Goal: Communication & Community: Ask a question

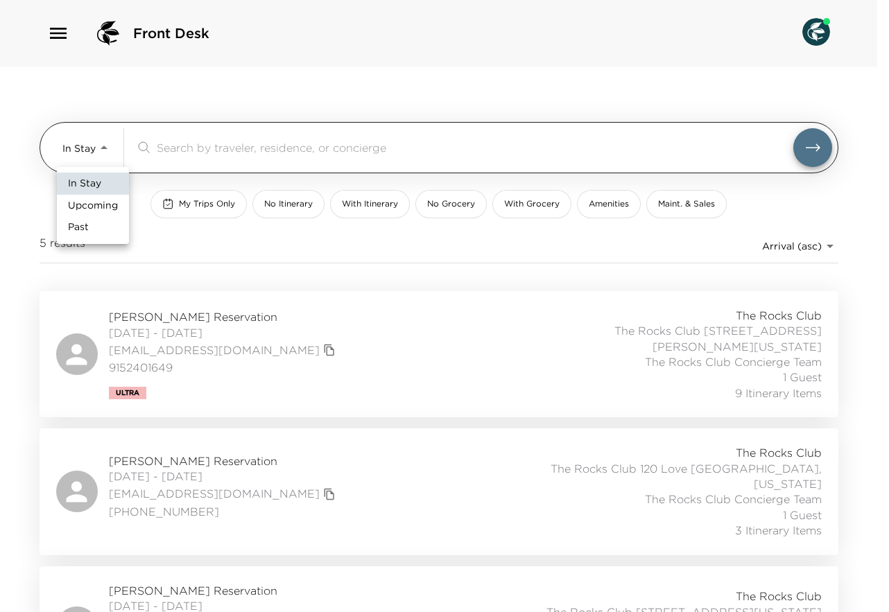
click at [103, 148] on body "Front Desk In Stay In-Stay ​ My Trips Only No Itinerary With Itinerary No Groce…" at bounding box center [444, 306] width 889 height 612
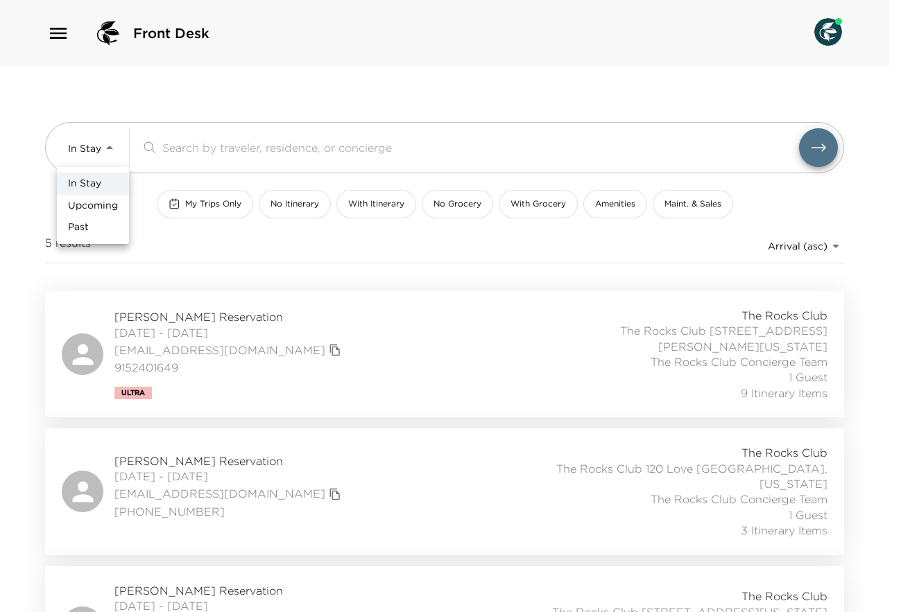
click at [48, 31] on div at bounding box center [450, 306] width 901 height 612
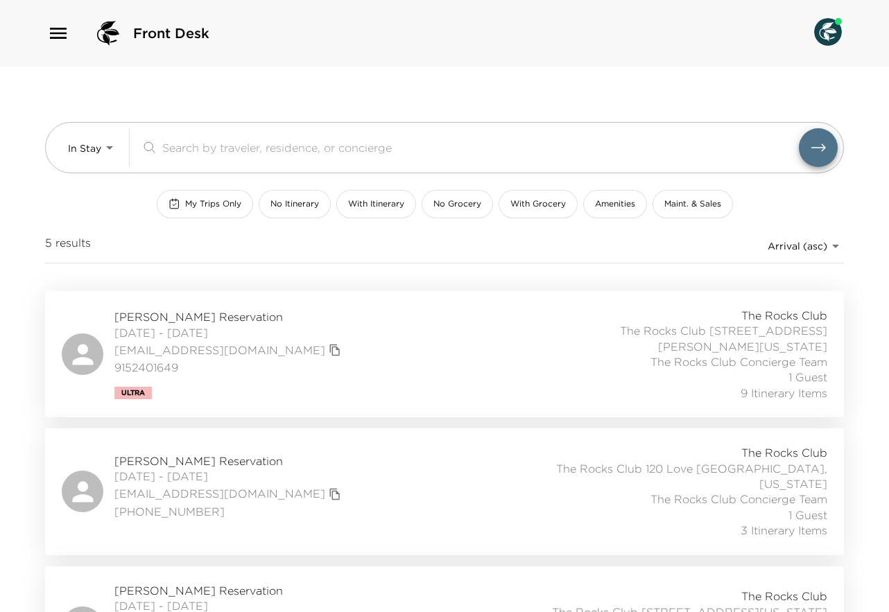
click at [58, 35] on icon "button" at bounding box center [58, 33] width 22 height 22
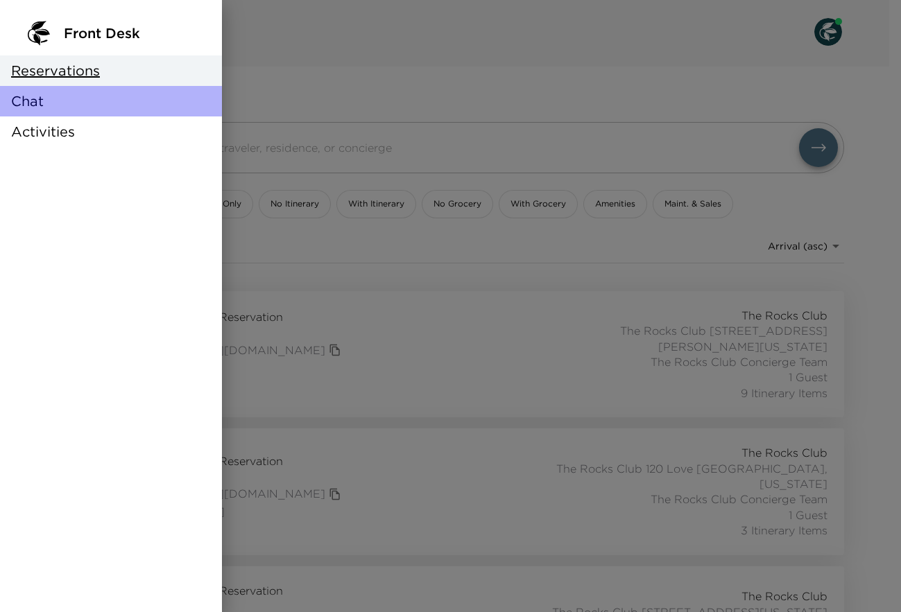
click at [42, 100] on span "Chat" at bounding box center [27, 101] width 33 height 19
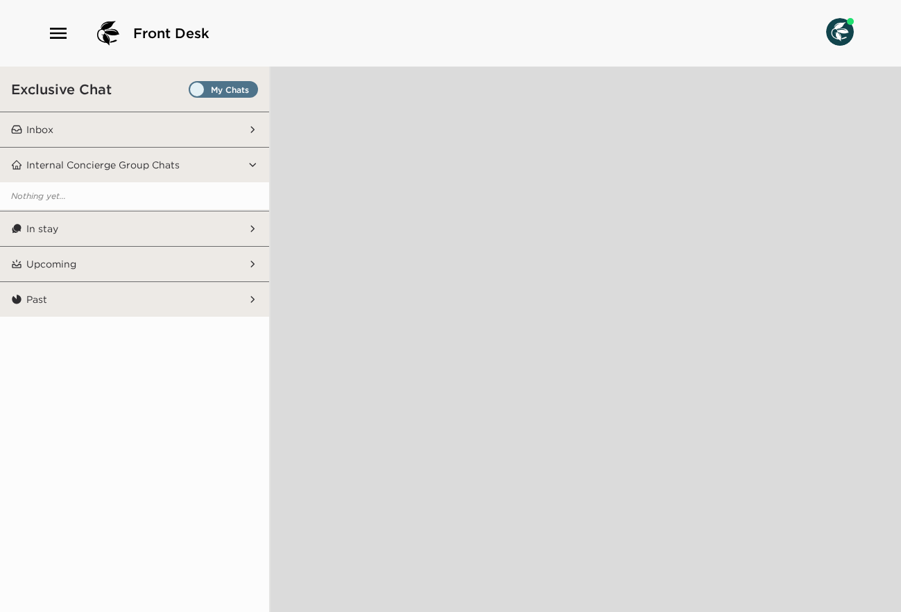
click at [41, 125] on p "Inbox" at bounding box center [39, 129] width 27 height 12
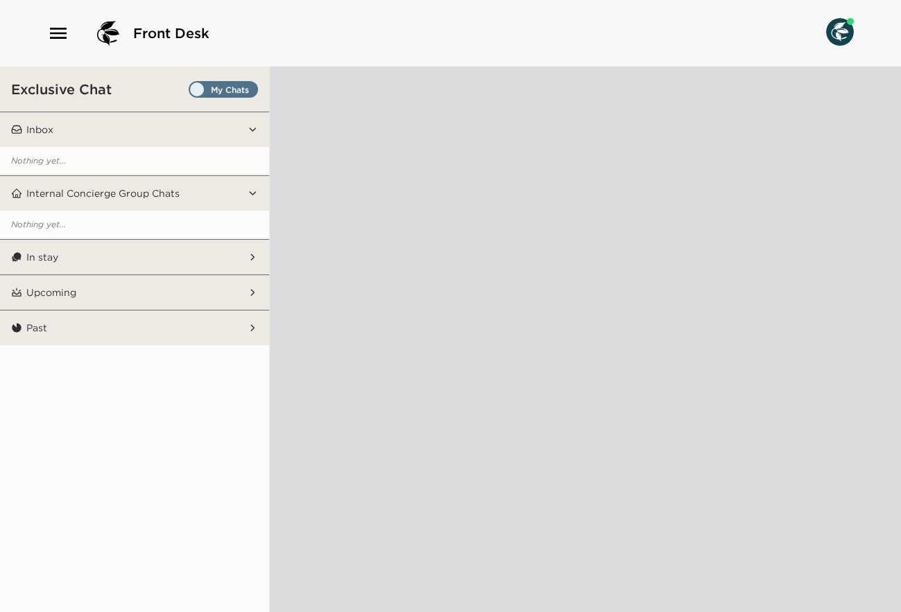
click at [198, 87] on span "Set all destinations" at bounding box center [223, 93] width 69 height 17
click at [191, 92] on input "Set all destinations" at bounding box center [191, 92] width 0 height 0
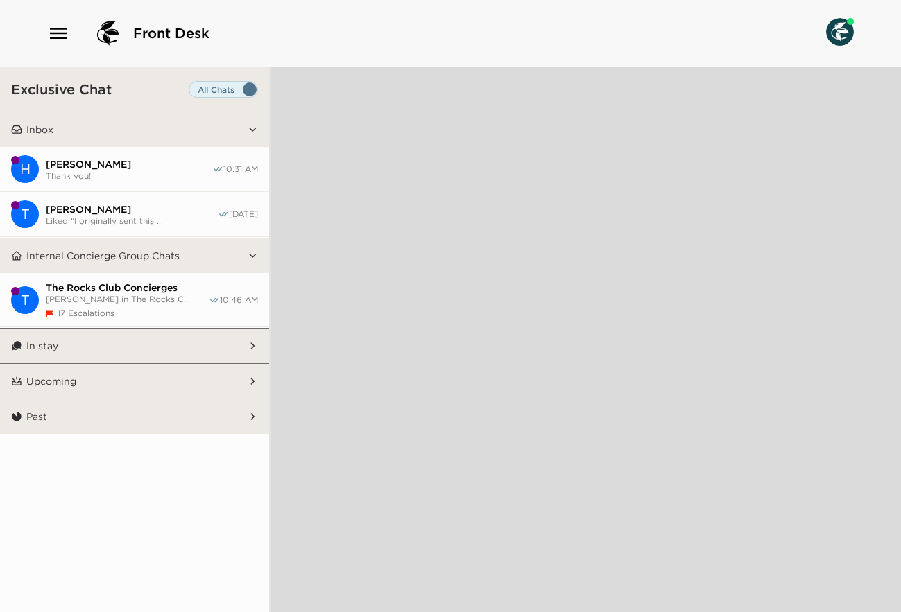
click at [137, 159] on span "[PERSON_NAME]" at bounding box center [129, 164] width 166 height 12
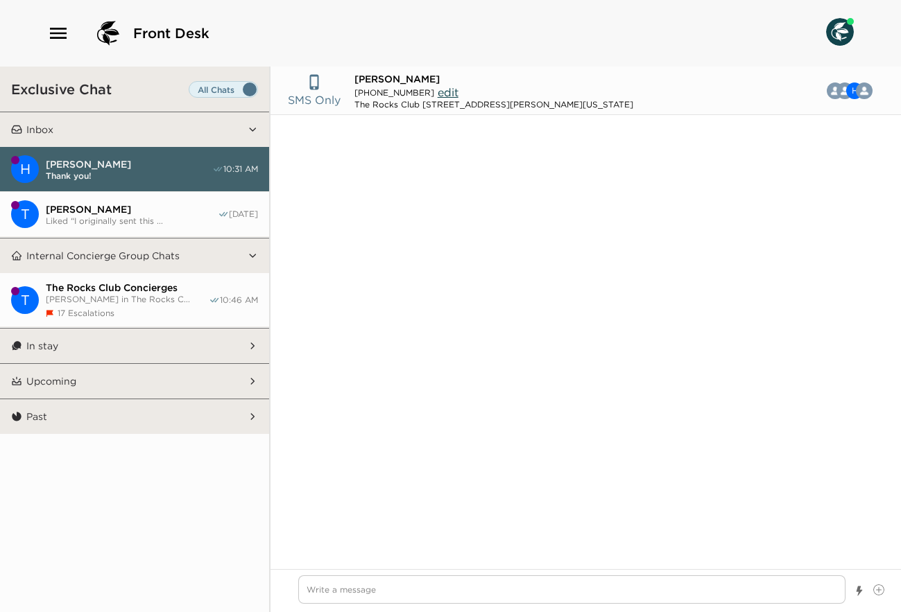
scroll to position [1068, 0]
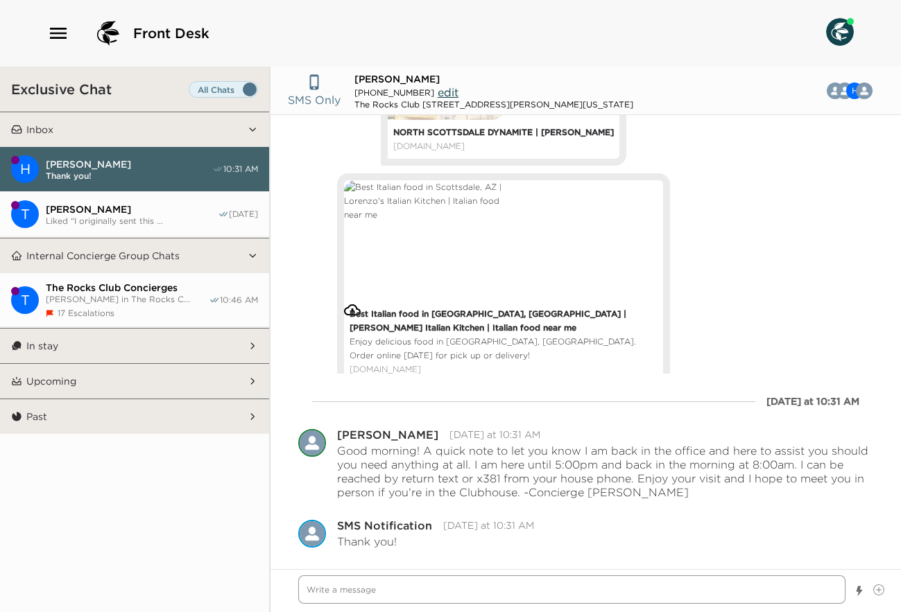
click at [335, 594] on textarea "Write a message" at bounding box center [571, 589] width 547 height 28
type textarea "x"
type textarea "H"
type textarea "x"
type textarea "Hi"
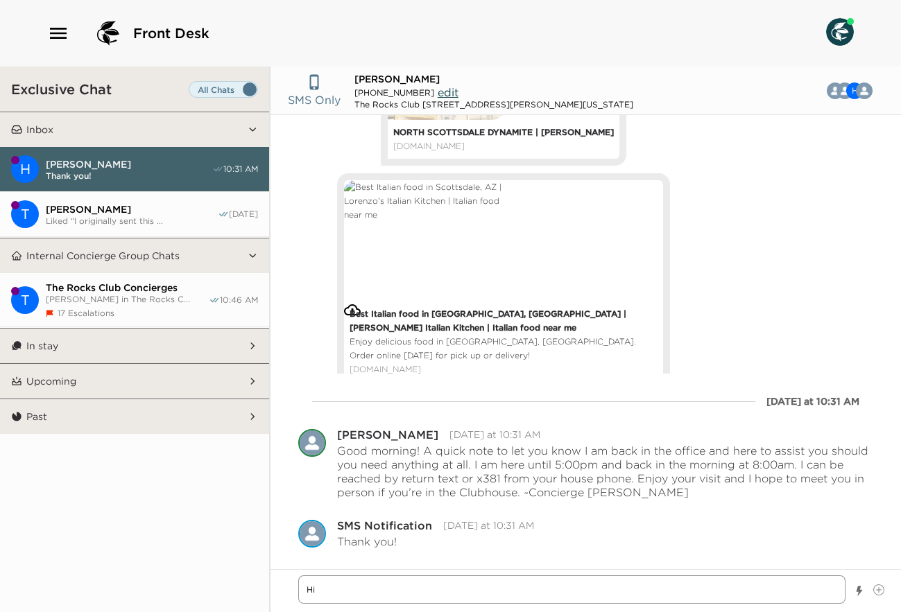
type textarea "x"
type textarea "Hi"
type textarea "x"
type textarea "Hi -"
type textarea "x"
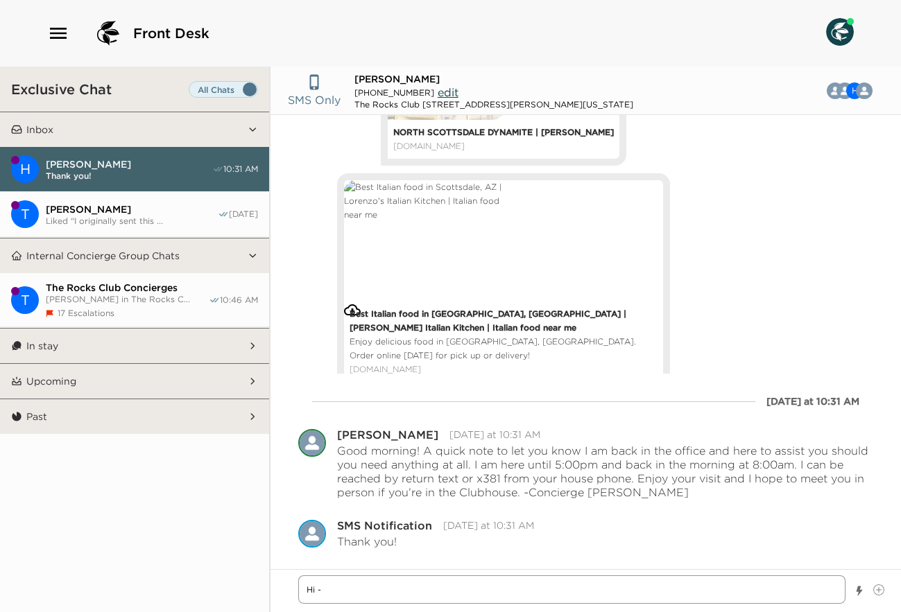
type textarea "Hi -"
type textarea "x"
type textarea "Hi - a"
type textarea "x"
type textarea "Hi - a"
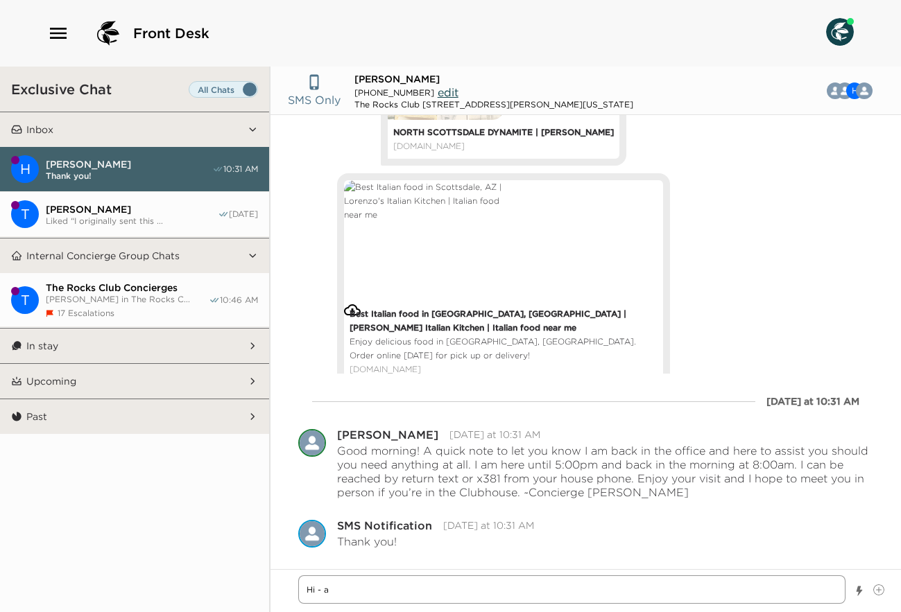
type textarea "x"
type textarea "Hi - a q"
type textarea "x"
type textarea "Hi - a qu"
type textarea "x"
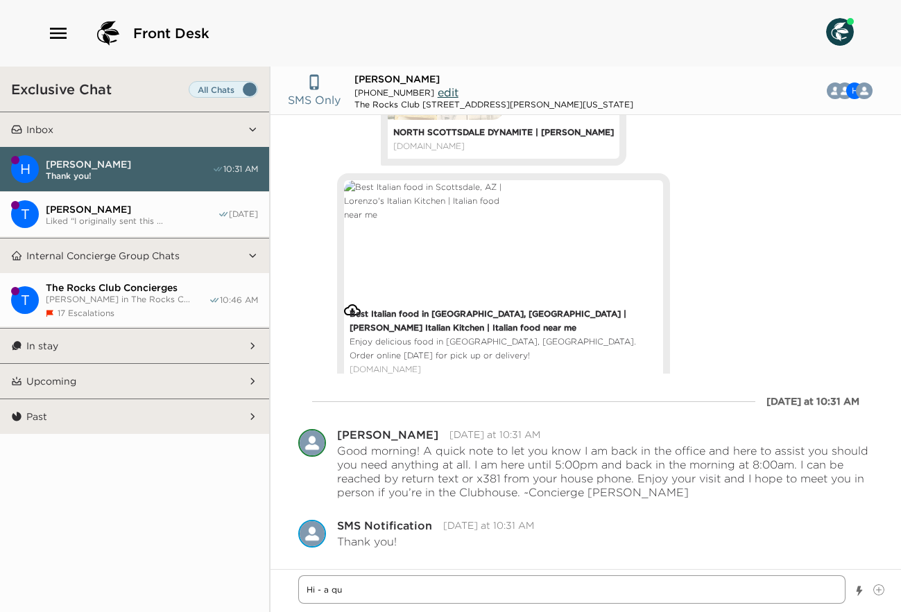
type textarea "Hi - a qui"
type textarea "x"
type textarea "Hi - a quic"
type textarea "x"
type textarea "Hi - a quick"
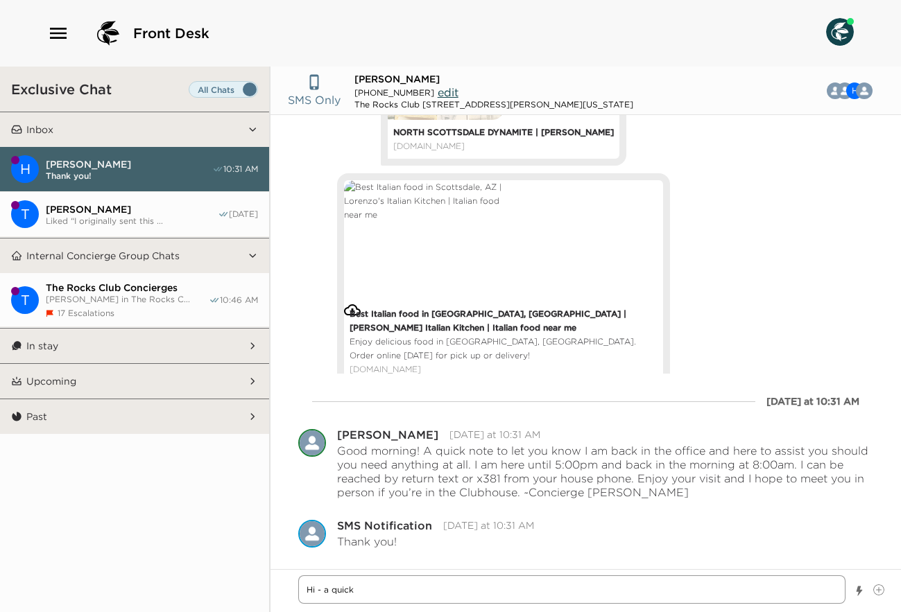
type textarea "x"
type textarea "Hi - a quick"
type textarea "x"
type textarea "Hi - a quick c"
type textarea "x"
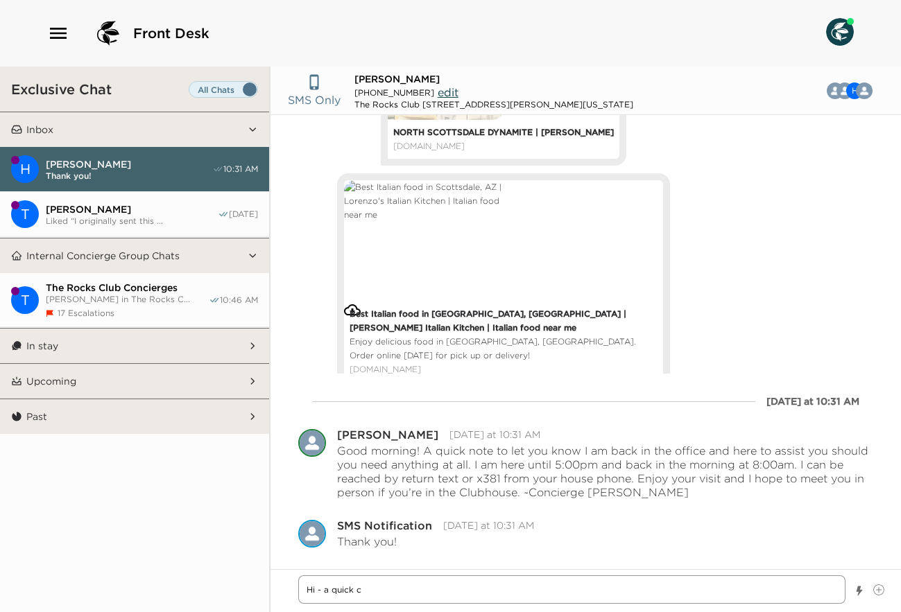
type textarea "Hi - a quick ch"
type textarea "x"
type textarea "Hi - a quick che"
type textarea "x"
type textarea "Hi - a quick chec"
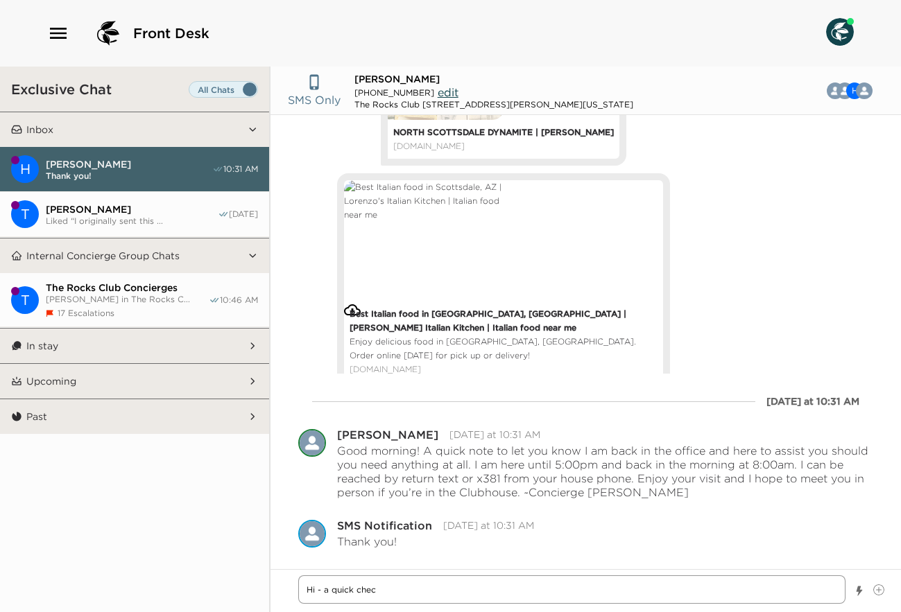
type textarea "x"
type textarea "Hi - a quick check"
type textarea "x"
type textarea "Hi - a quick check"
type textarea "x"
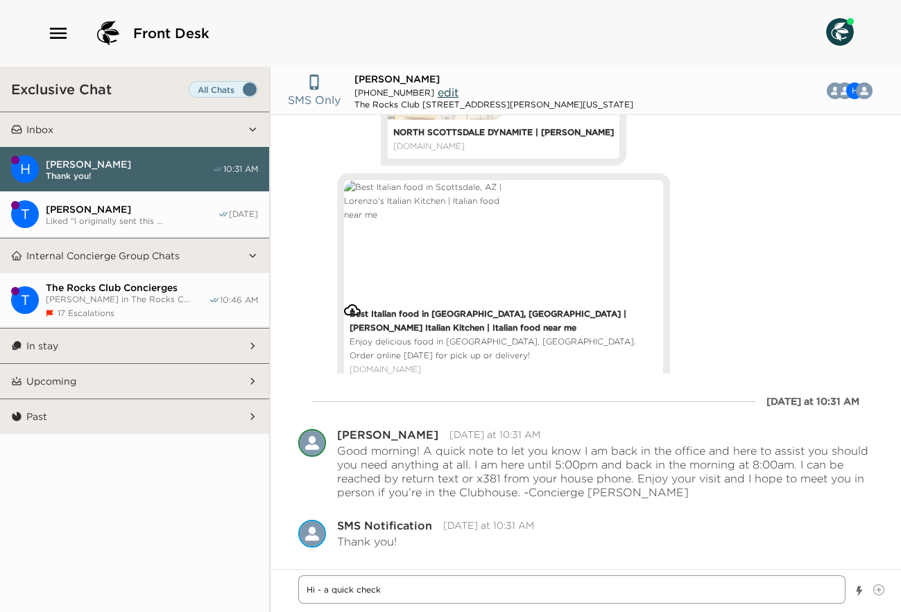
type textarea "Hi - a quick check i"
type textarea "x"
type textarea "Hi - a quick check in"
type textarea "x"
type textarea "Hi - a quick check in"
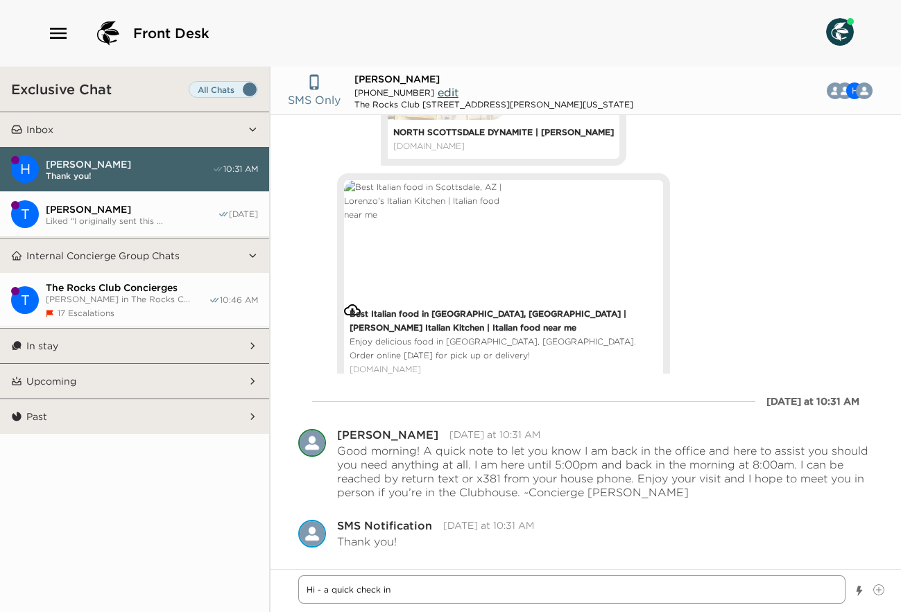
type textarea "x"
type textarea "Hi - a quick check in b"
type textarea "x"
type textarea "Hi - a quick check in be"
type textarea "x"
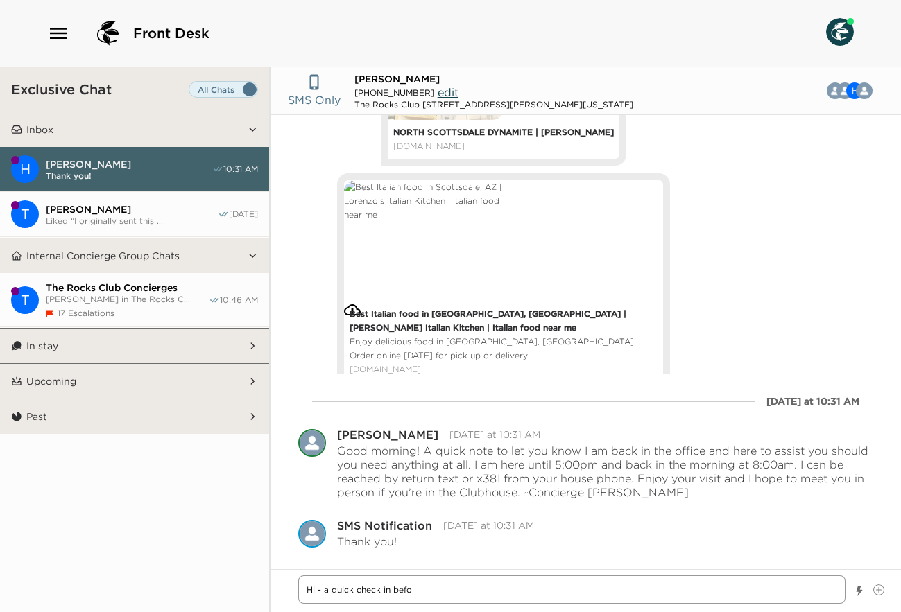
type textarea "Hi - a quick check in befor"
type textarea "x"
type textarea "Hi - a quick check in before"
type textarea "x"
type textarea "Hi - a quick check in before"
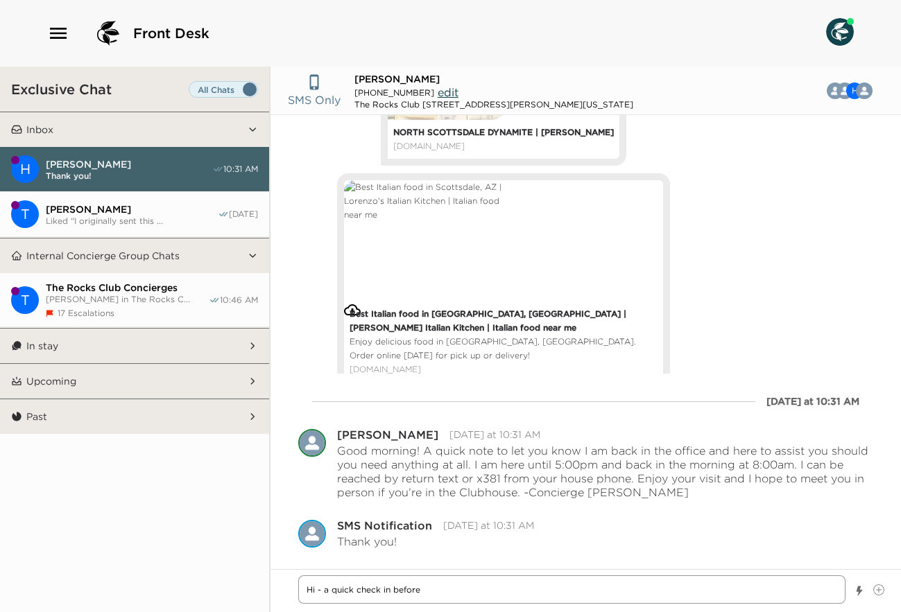
type textarea "x"
type textarea "Hi - a quick check in before I"
type textarea "x"
type textarea "Hi - a quick check in before I"
type textarea "x"
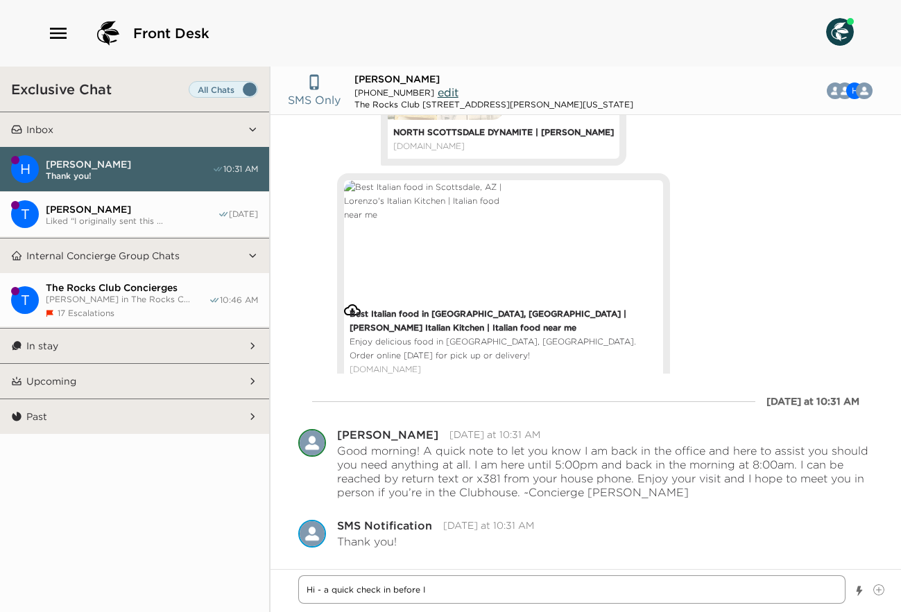
type textarea "Hi - a quick check in before I l"
type textarea "x"
type textarea "Hi - a quick check in before I le"
type textarea "x"
type textarea "Hi - a quick check in before I lea"
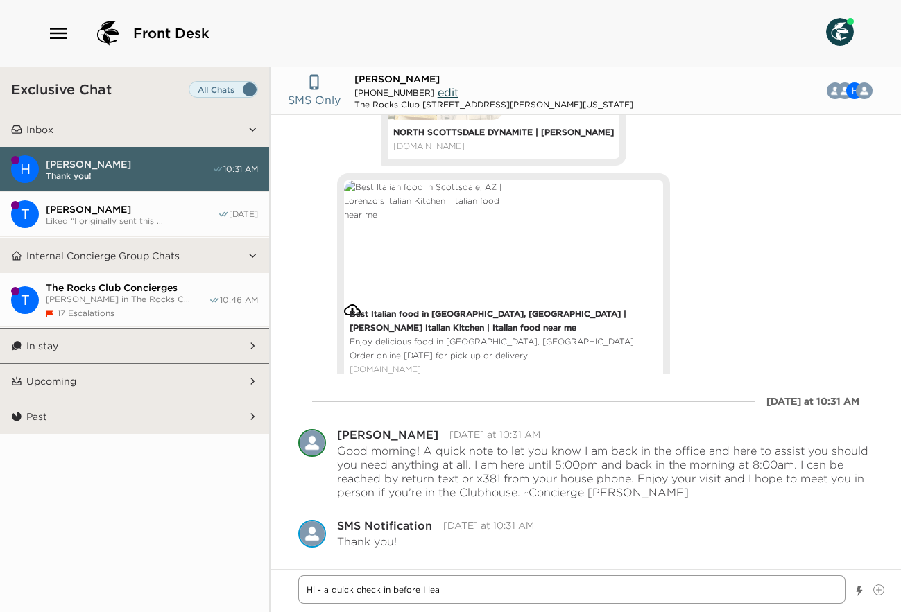
type textarea "x"
type textarea "Hi - a quick check in before I leav"
type textarea "x"
type textarea "Hi - a quick check in before I leave"
type textarea "x"
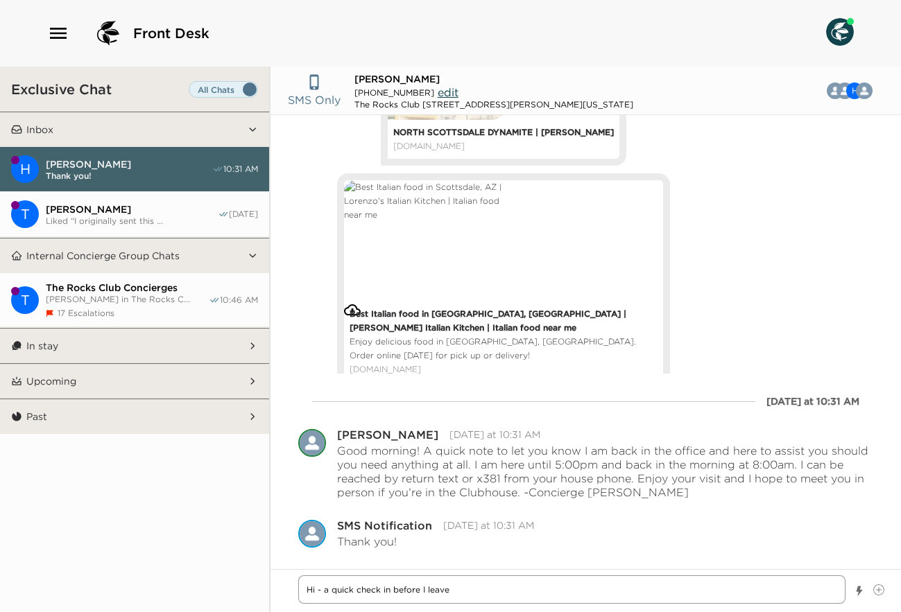
type textarea "Hi - a quick check in before I leave."
type textarea "x"
type textarea "Hi - a quick check in before I leave."
type textarea "x"
type textarea "Hi - a quick check in before I leave."
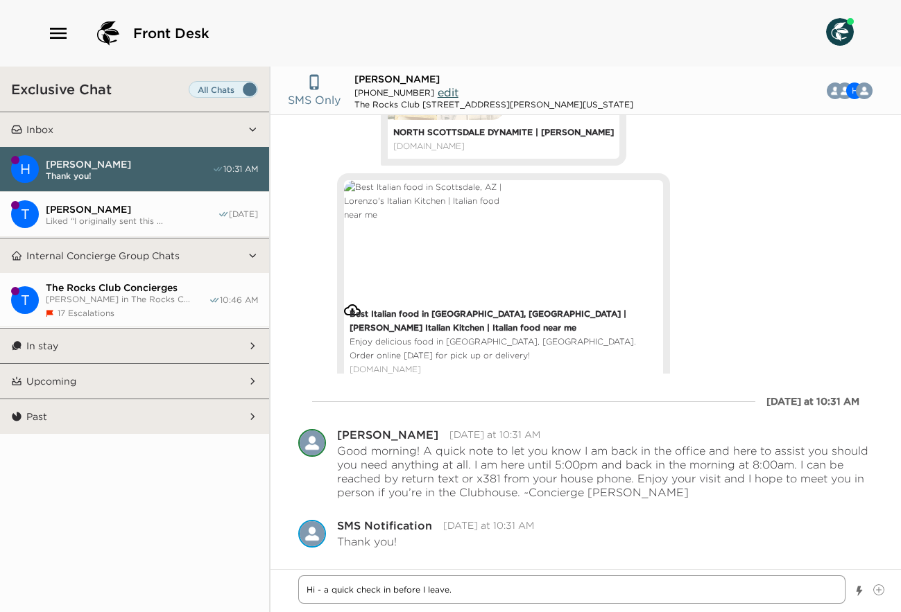
type textarea "x"
type textarea "Hi - a quick check in before I leave. A"
type textarea "x"
type textarea "Hi - a quick check in before I leave. Ar"
type textarea "x"
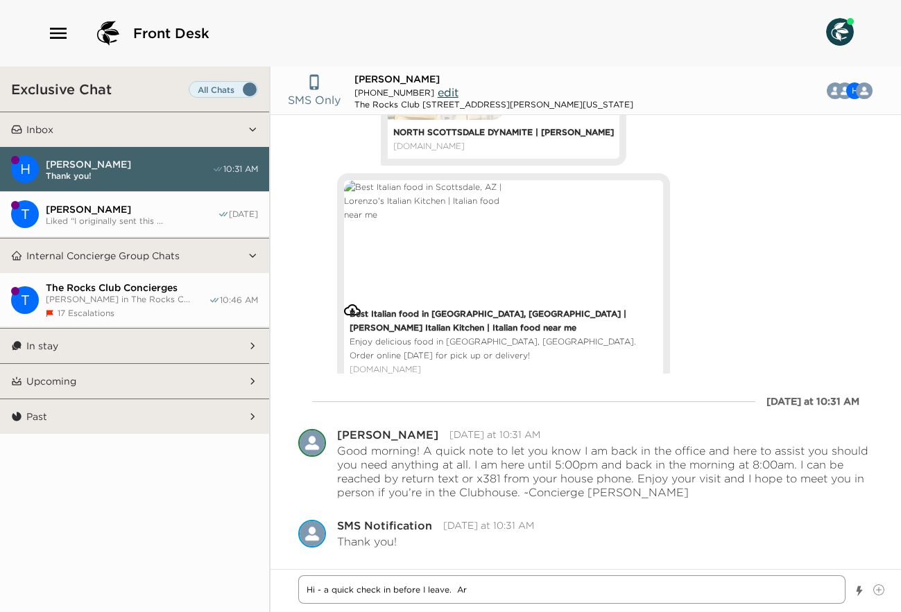
type textarea "Hi - a quick check in before I leave. Are"
type textarea "x"
type textarea "Hi - a quick check in before I leave. Are"
type textarea "x"
type textarea "Hi - a quick check in before I leave. Are y"
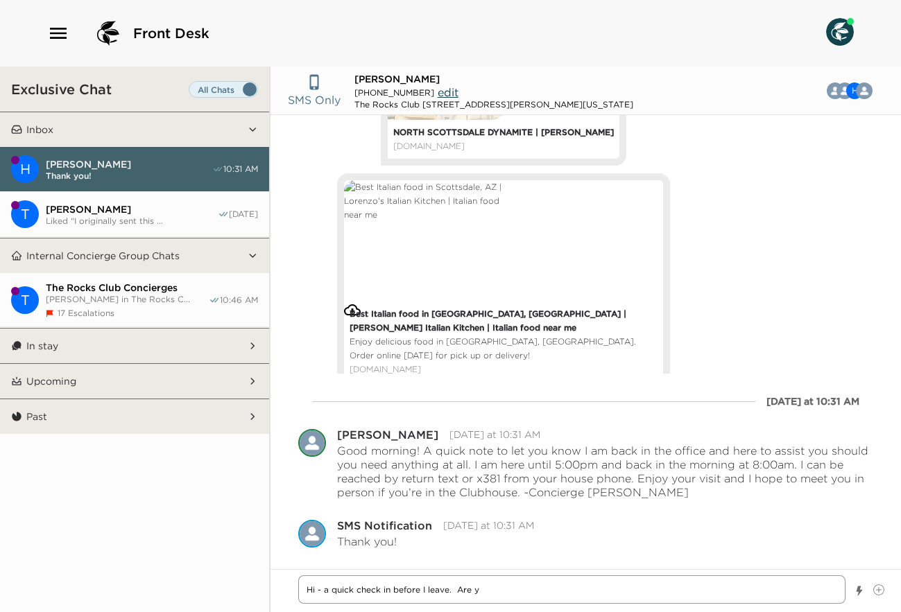
type textarea "x"
type textarea "Hi - a quick check in before I leave. Are yo"
type textarea "x"
type textarea "Hi - a quick check in before I leave. Are you"
type textarea "x"
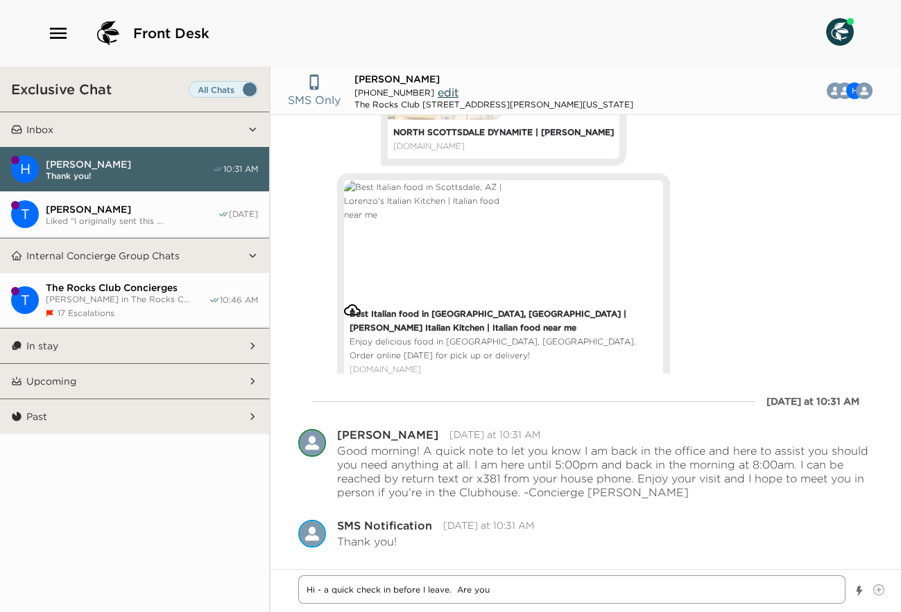
type textarea "Hi - a quick check in before I leave. Are you"
type textarea "x"
type textarea "Hi - a quick check in before I leave. Are you a"
type textarea "x"
type textarea "Hi - a quick check in before I leave. Are you al"
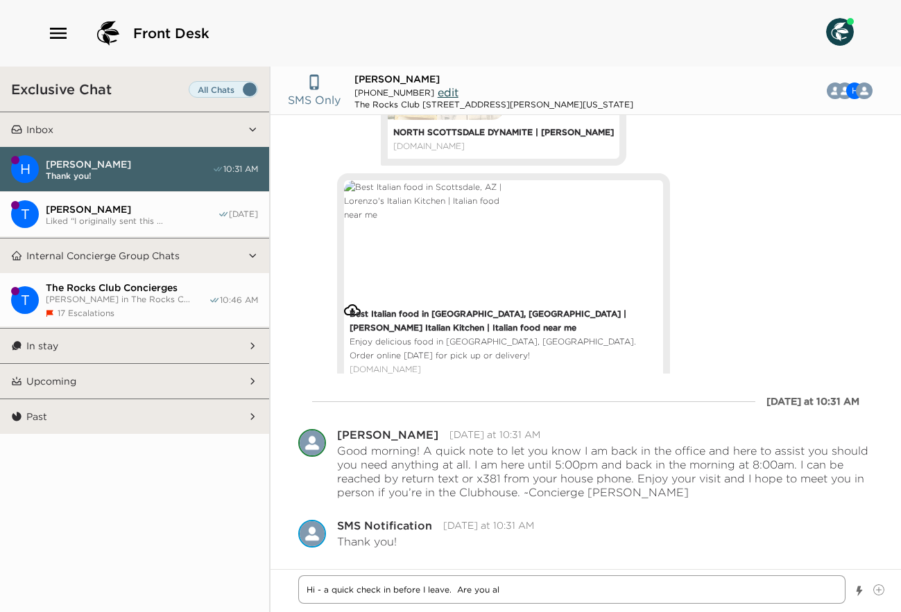
type textarea "x"
type textarea "Hi - a quick check in before I leave. Are you all"
type textarea "x"
type textarea "Hi - a quick check in before I leave. Are you all"
type textarea "x"
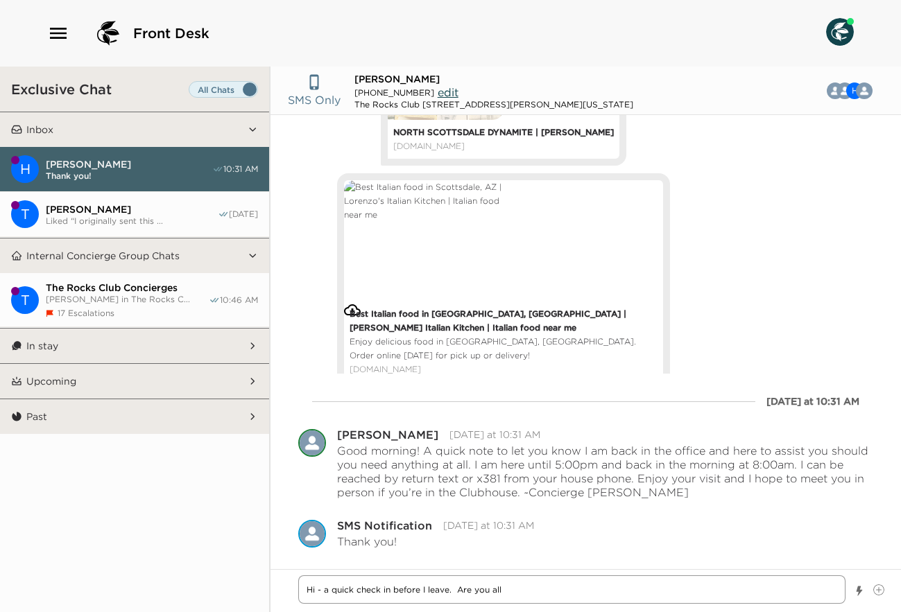
type textarea "Hi - a quick check in before I leave. Are you all s"
type textarea "x"
type textarea "Hi - a quick check in before I leave. Are you all se"
type textarea "x"
type textarea "Hi - a quick check in before I leave. Are you all set"
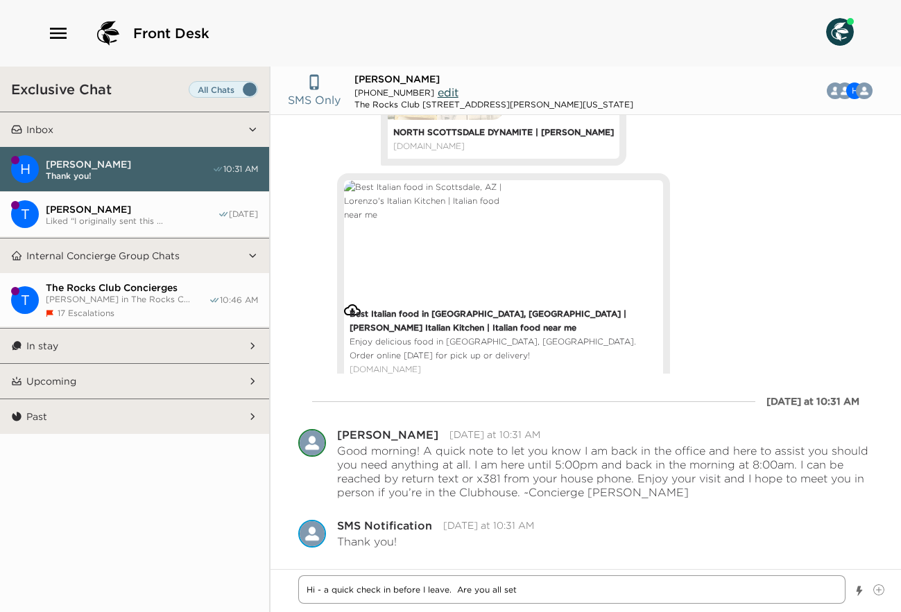
type textarea "x"
type textarea "Hi - a quick check in before I leave. Are you all set"
type textarea "x"
type textarea "Hi - a quick check in before I leave. Are you all set f"
type textarea "x"
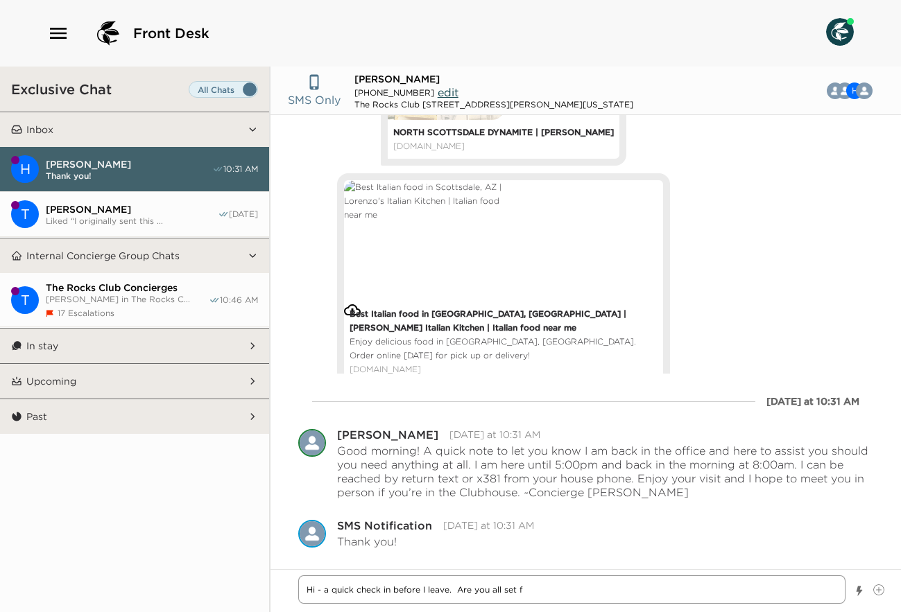
type textarea "Hi - a quick check in before I leave. Are you all set fo"
type textarea "x"
type textarea "Hi - a quick check in before I leave. Are you all set for"
type textarea "x"
type textarea "Hi - a quick check in before I leave. Are you all set for"
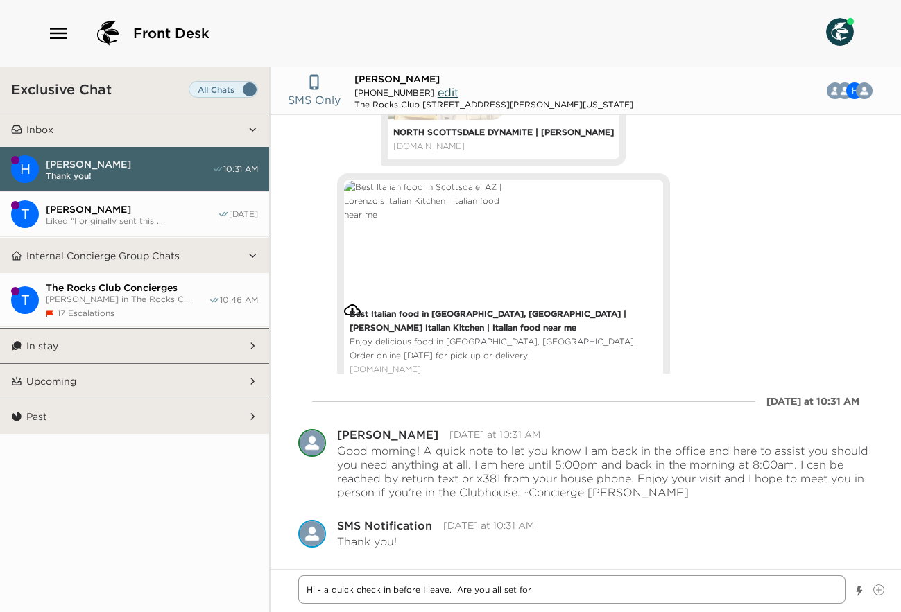
type textarea "x"
type textarea "Hi - a quick check in before I leave. Are you all set for t"
type textarea "x"
type textarea "Hi - a quick check in before I leave. Are you all set for th"
type textarea "x"
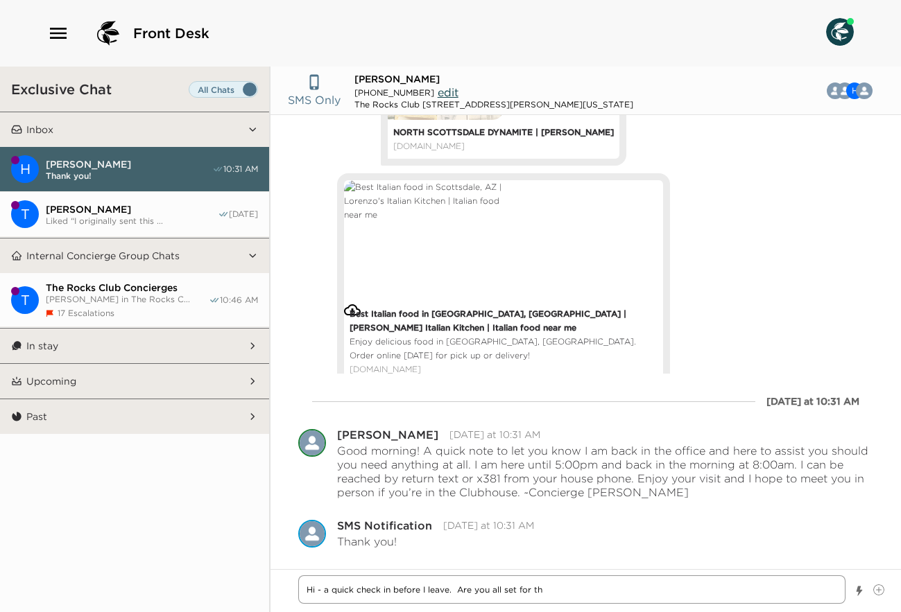
type textarea "Hi - a quick check in before I leave. Are you all set for the"
type textarea "x"
type textarea "Hi - a quick check in before I leave. Are you all set for the"
type textarea "x"
type textarea "Hi - a quick check in before I leave. Are you all set for the e"
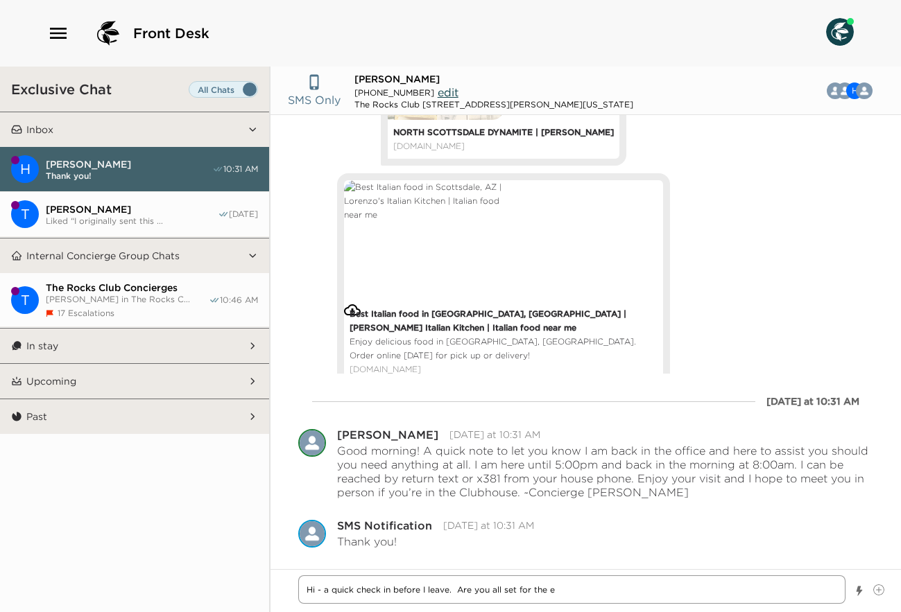
type textarea "x"
type textarea "Hi - a quick check in before I leave. Are you all set for the ev"
type textarea "x"
type textarea "Hi - a quick check in before I leave. Are you all set for the eve"
type textarea "x"
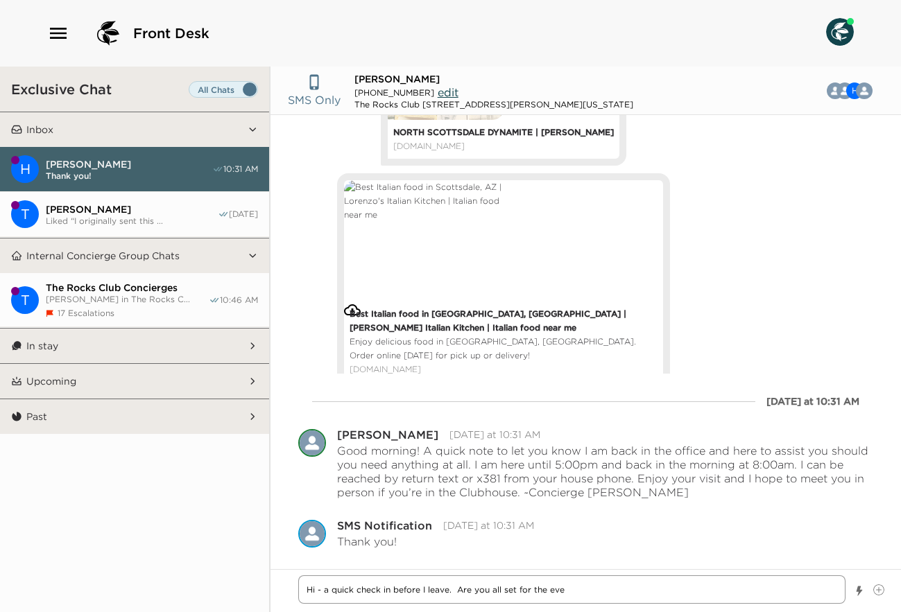
type textarea "Hi - a quick check in before I leave. Are you all set for the even"
type textarea "x"
type textarea "Hi - a quick check in before I leave. Are you all set for the eveni"
type textarea "x"
type textarea "Hi - a quick check in before I leave. Are you all set for the evenin"
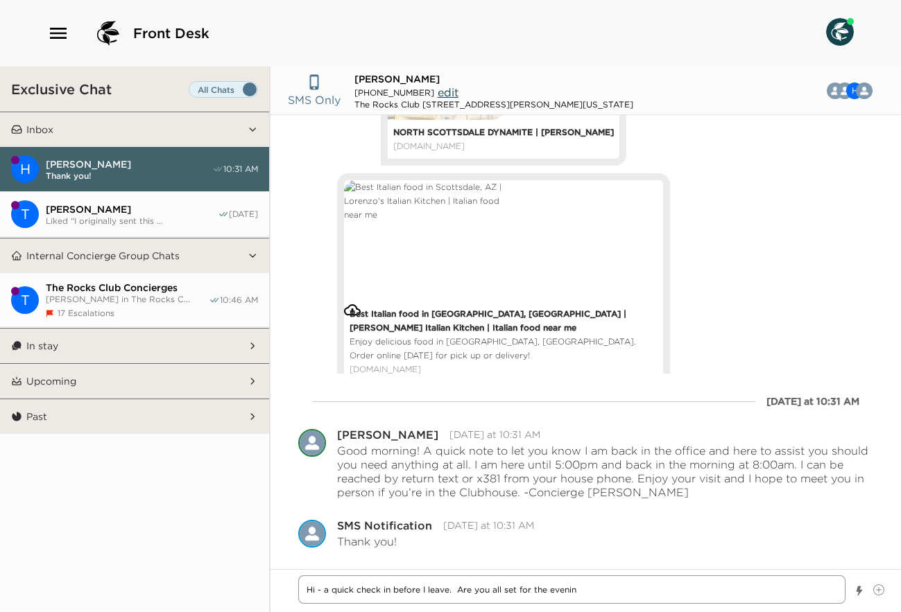
type textarea "x"
type textarea "Hi - a quick check in before I leave. Are you all set for the evening"
type textarea "x"
type textarea "Hi - a quick check in before I leave. Are you all set for the evening?"
type textarea "x"
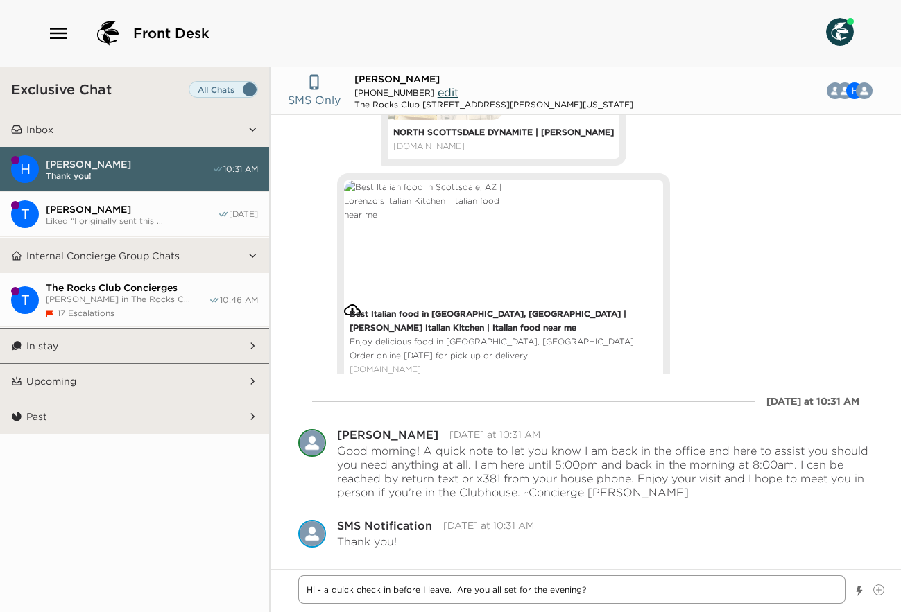
type textarea "Hi - a quick check in before I leave. Are you all set for the evening?"
type textarea "x"
type textarea "Hi - a quick check in before I leave. Are you all set for the evening?"
type textarea "x"
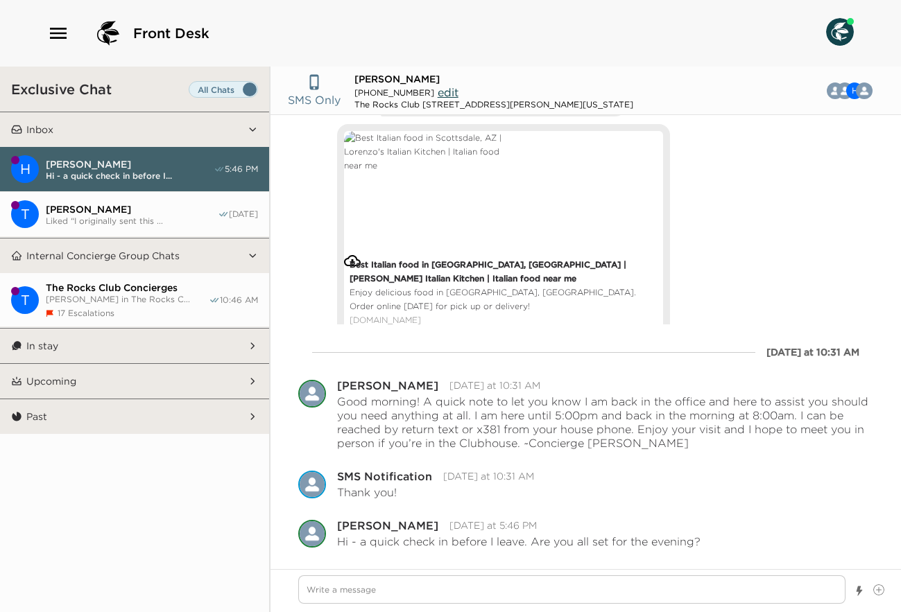
type textarea "x"
drag, startPoint x: 858, startPoint y: 1, endPoint x: 139, endPoint y: 513, distance: 883.4
click at [139, 512] on aside "Exclusive Chat Inbox H [PERSON_NAME] Hi - a quick check in before I... 5:46 PM …" at bounding box center [135, 340] width 270 height 546
